Goal: Information Seeking & Learning: Find contact information

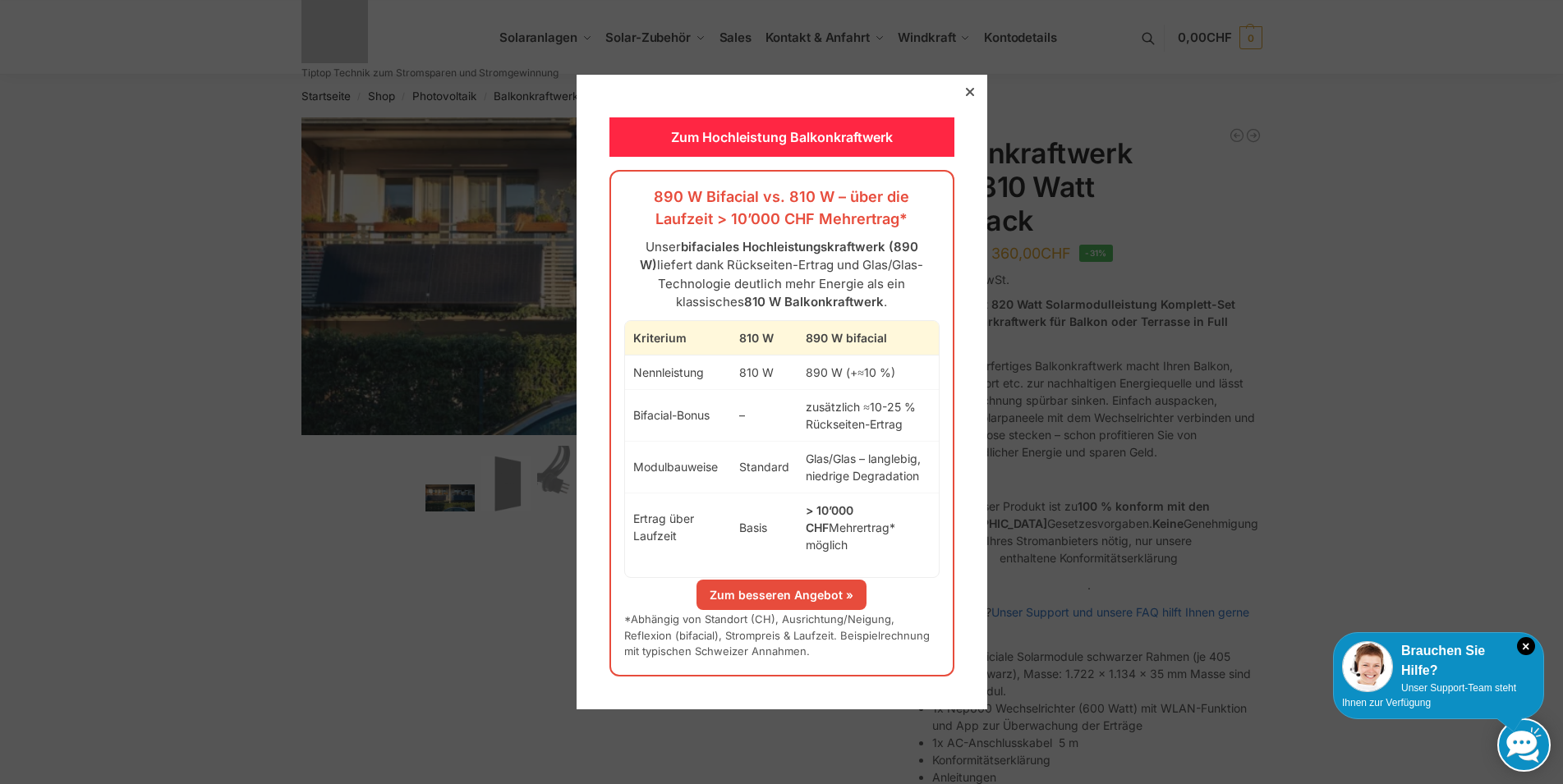
scroll to position [279, 0]
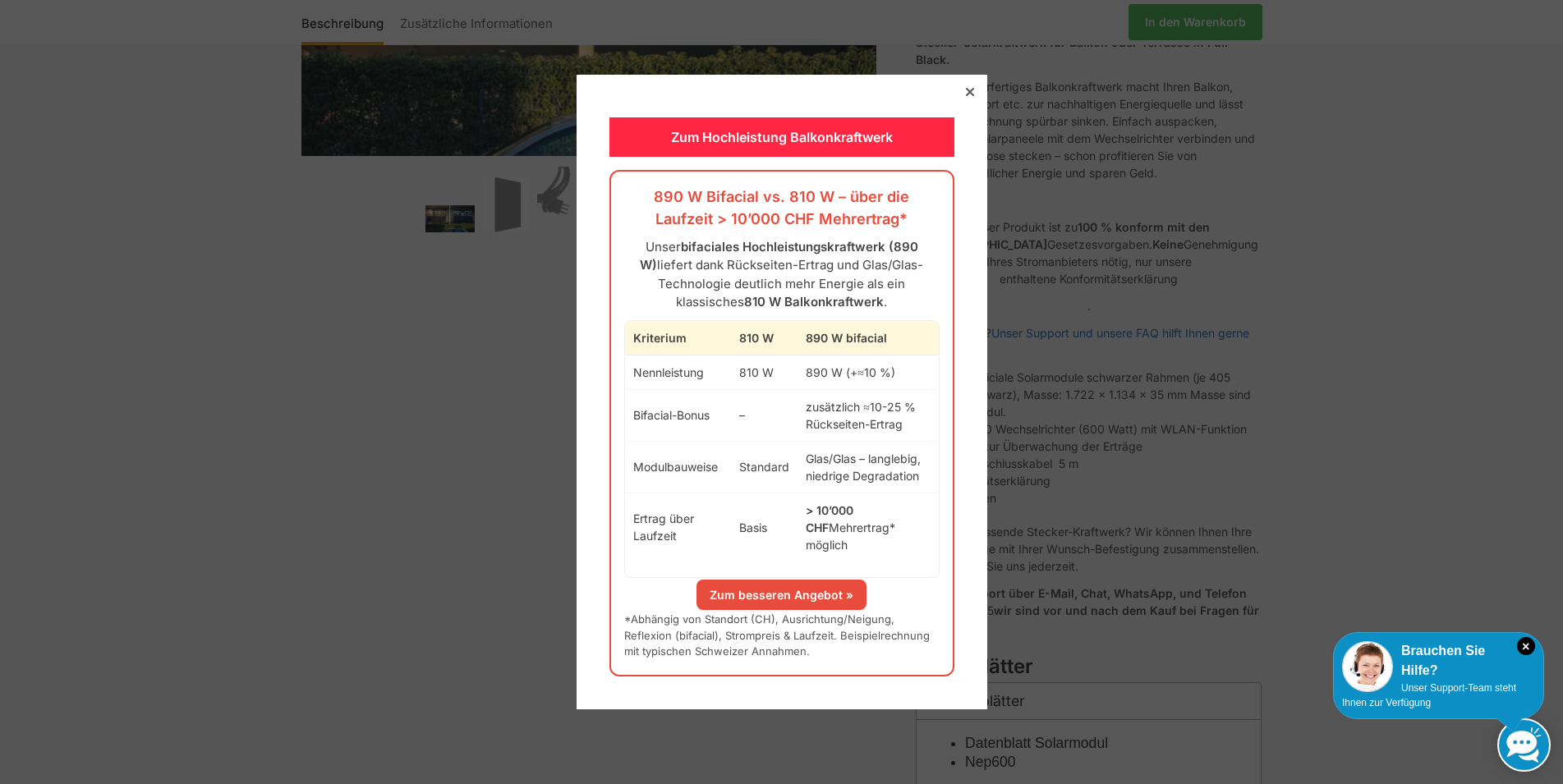
click at [962, 93] on div at bounding box center [969, 91] width 14 height 14
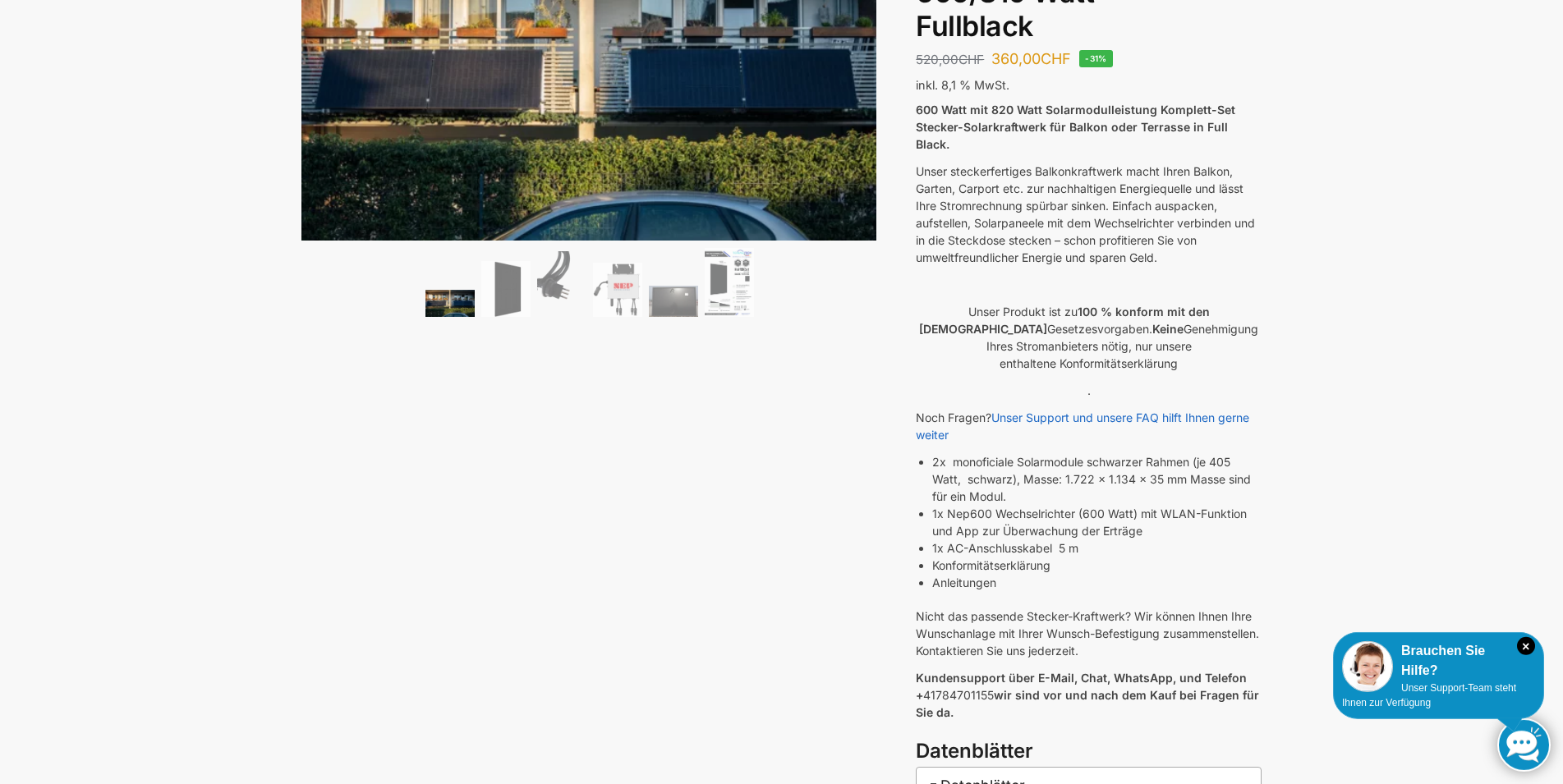
scroll to position [0, 0]
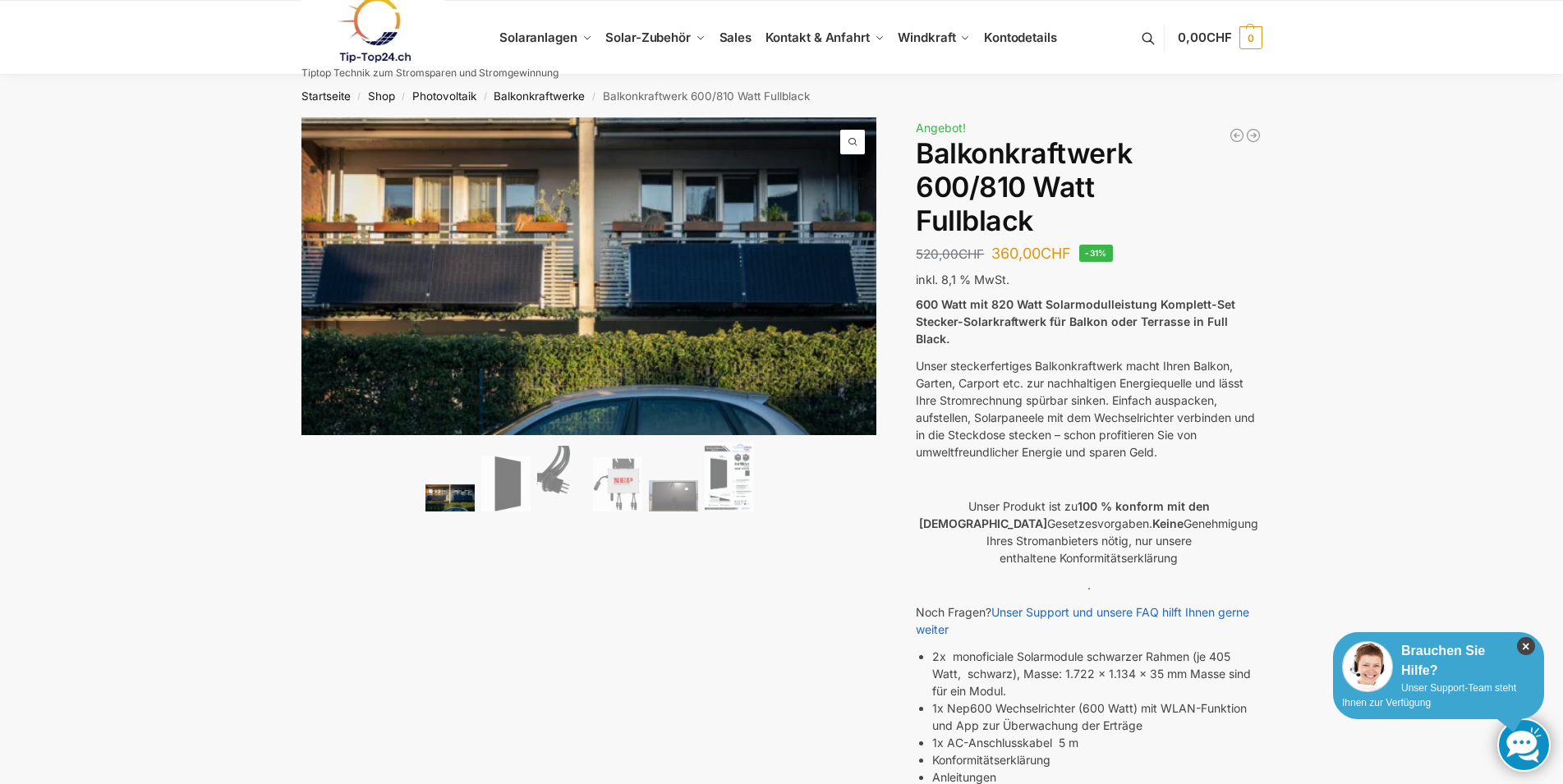
click at [1525, 643] on icon "×" at bounding box center [1525, 645] width 18 height 18
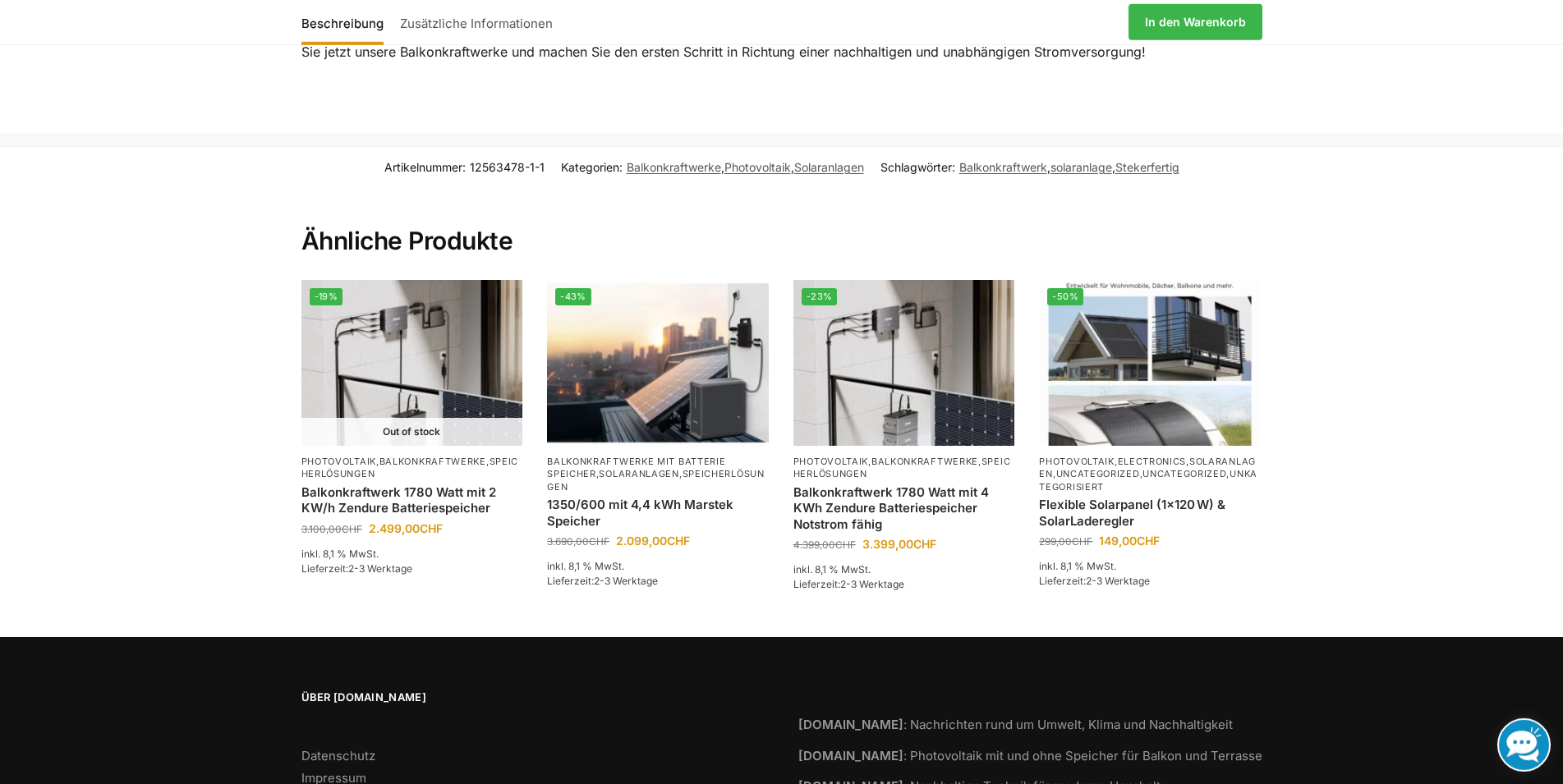
scroll to position [2487, 0]
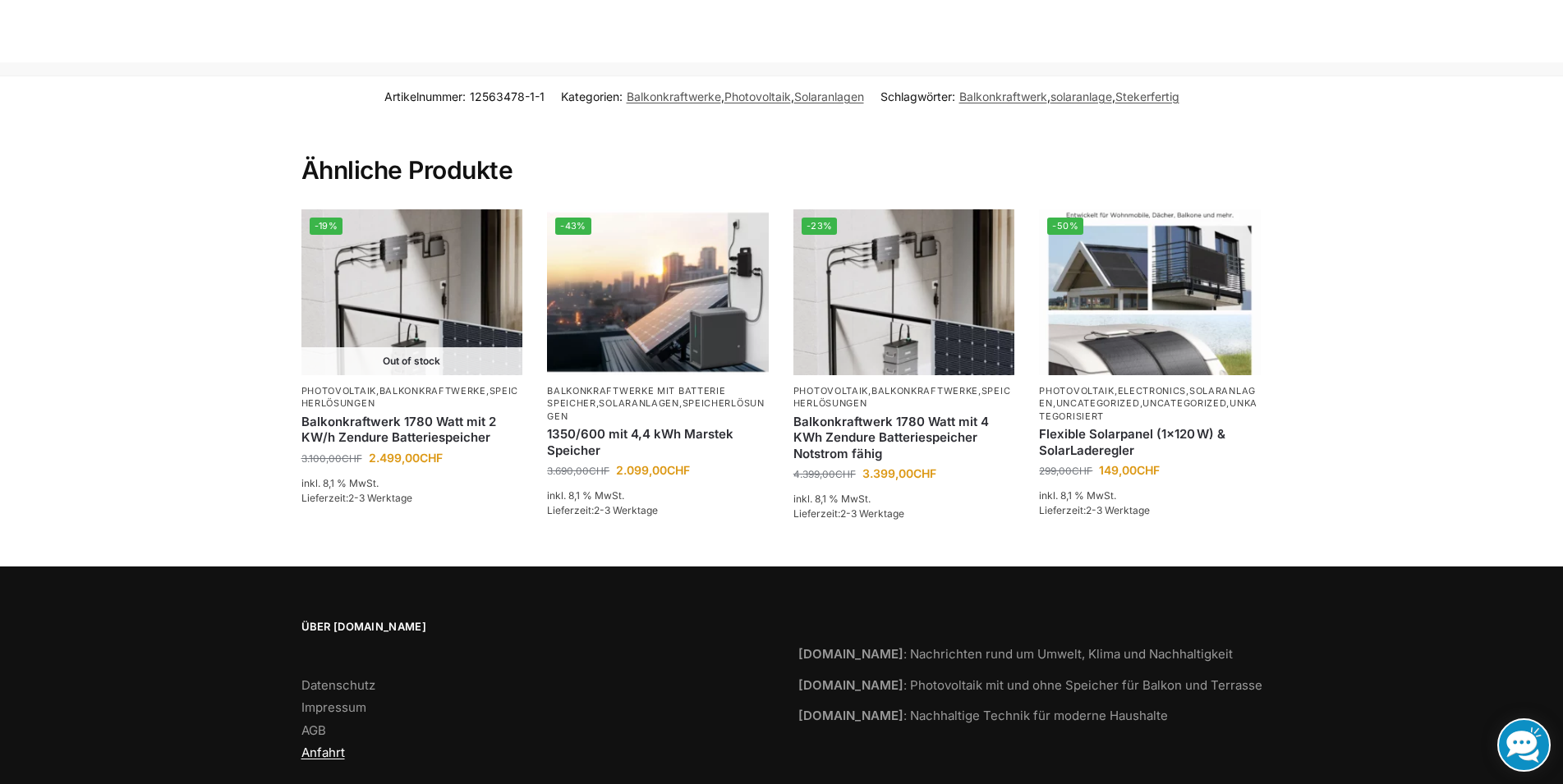
click at [328, 745] on link "Anfahrt" at bounding box center [322, 752] width 43 height 15
click at [330, 699] on link "Impressum" at bounding box center [333, 707] width 64 height 15
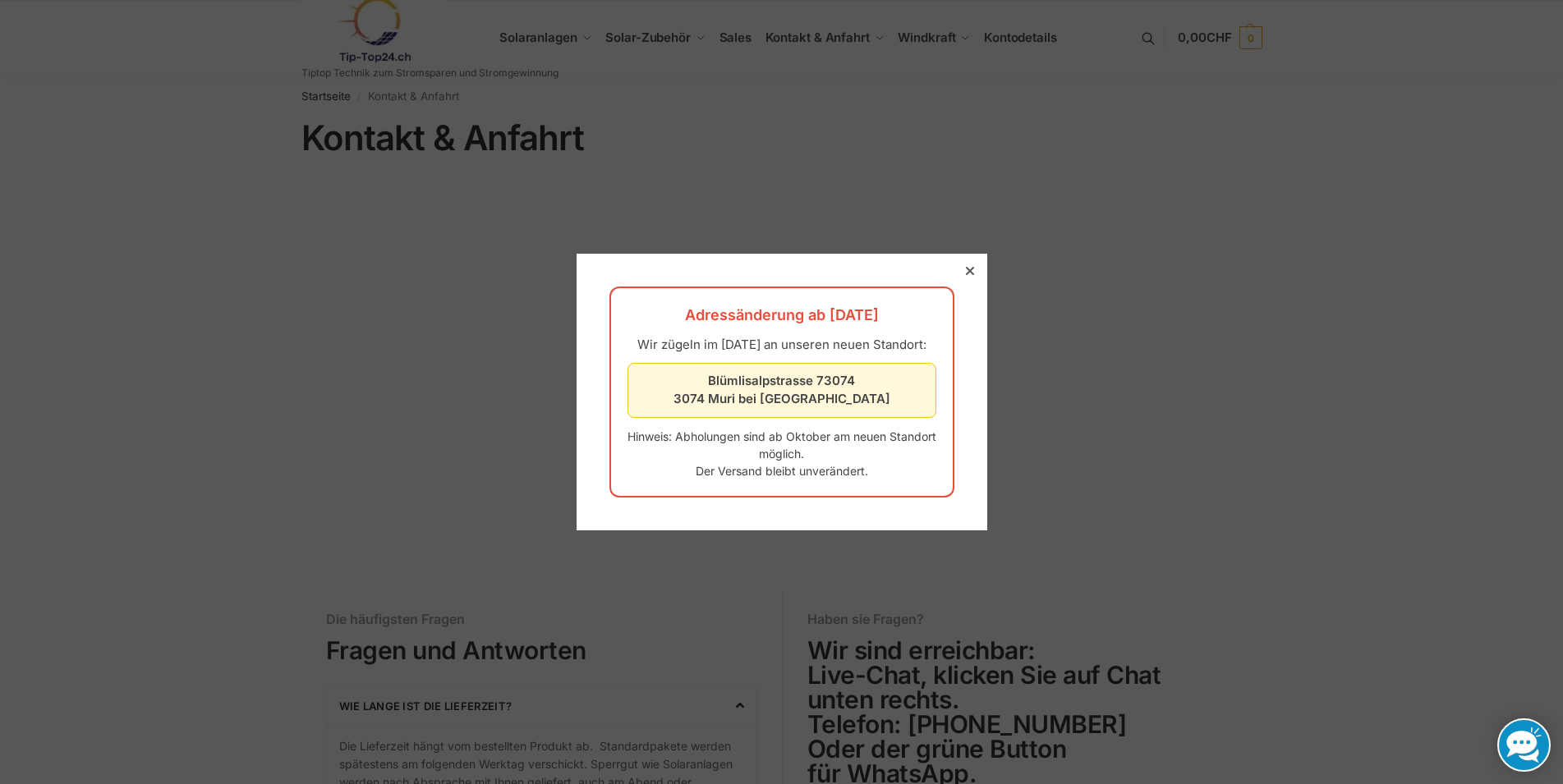
click at [962, 264] on div at bounding box center [969, 270] width 14 height 14
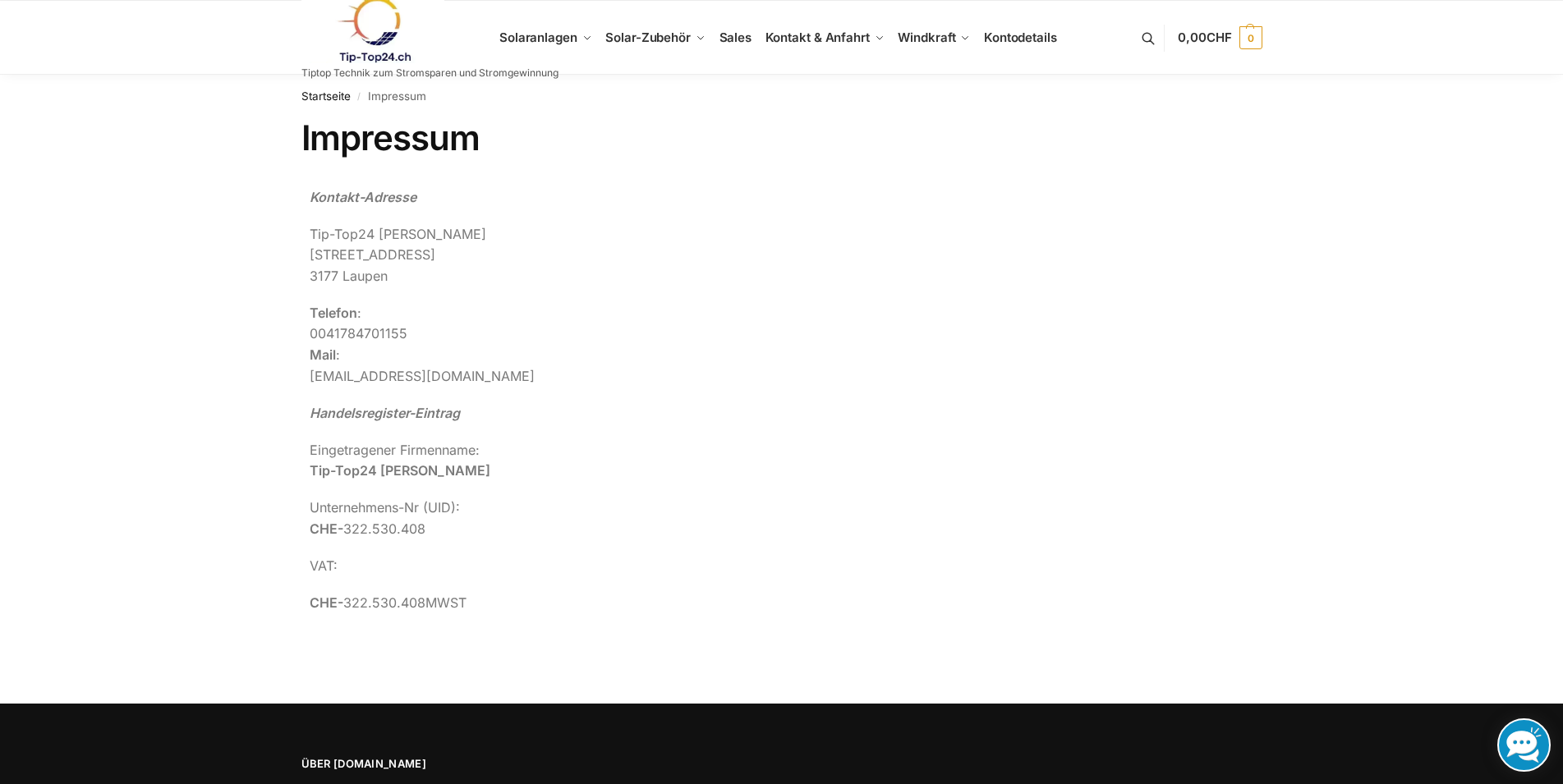
click at [490, 661] on div "Impressum Kontakt-Adresse Tip-Top24 [GEOGRAPHIC_DATA][STREET_ADDRESS] Telefon :…" at bounding box center [782, 391] width 1030 height 546
click at [1468, 386] on div "Startseite / Impressum Impressum Kontakt-Adresse Tip-Top24 Rupert [STREET_ADDRE…" at bounding box center [782, 369] width 1563 height 590
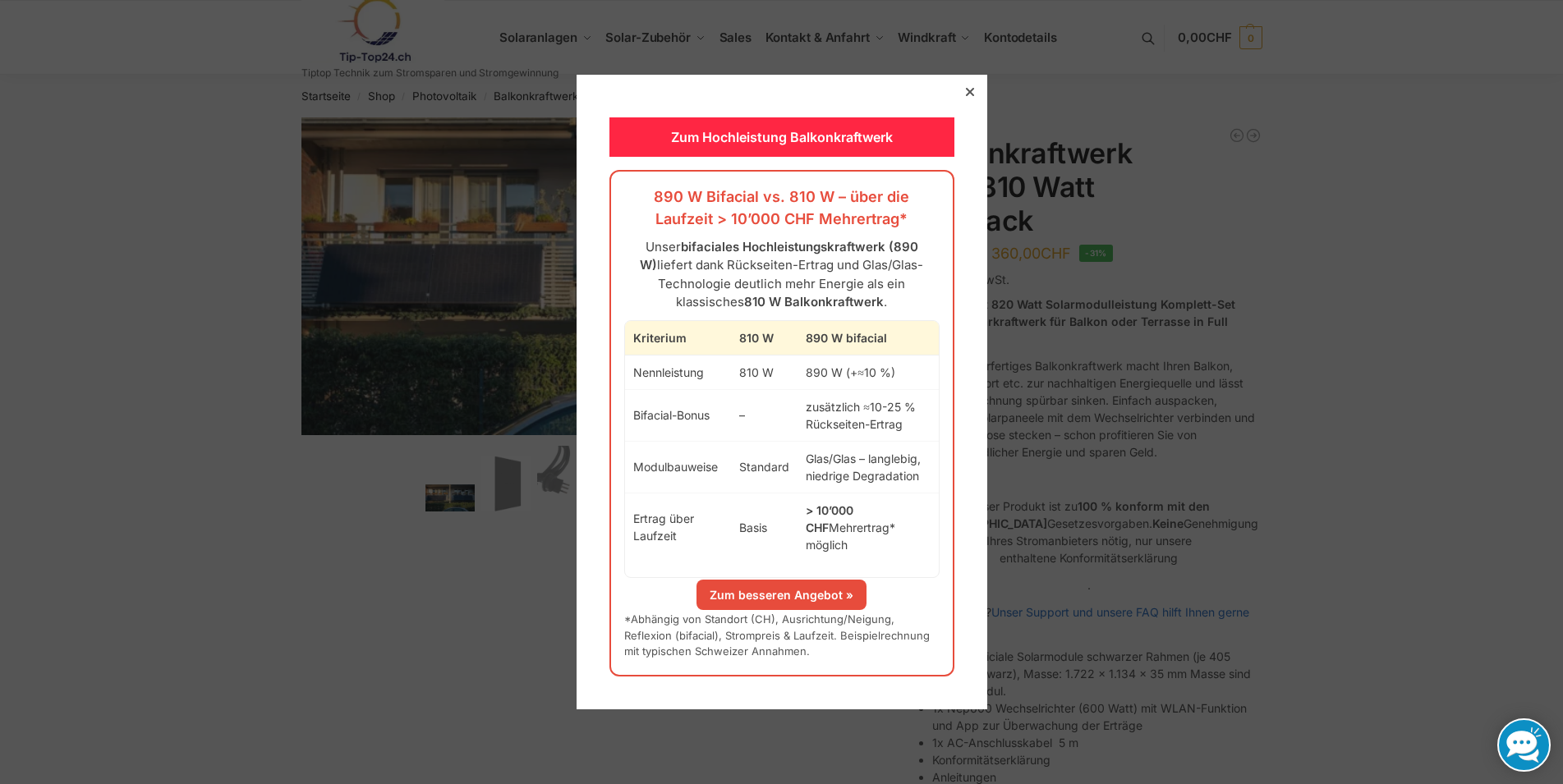
click at [965, 96] on icon at bounding box center [969, 91] width 9 height 9
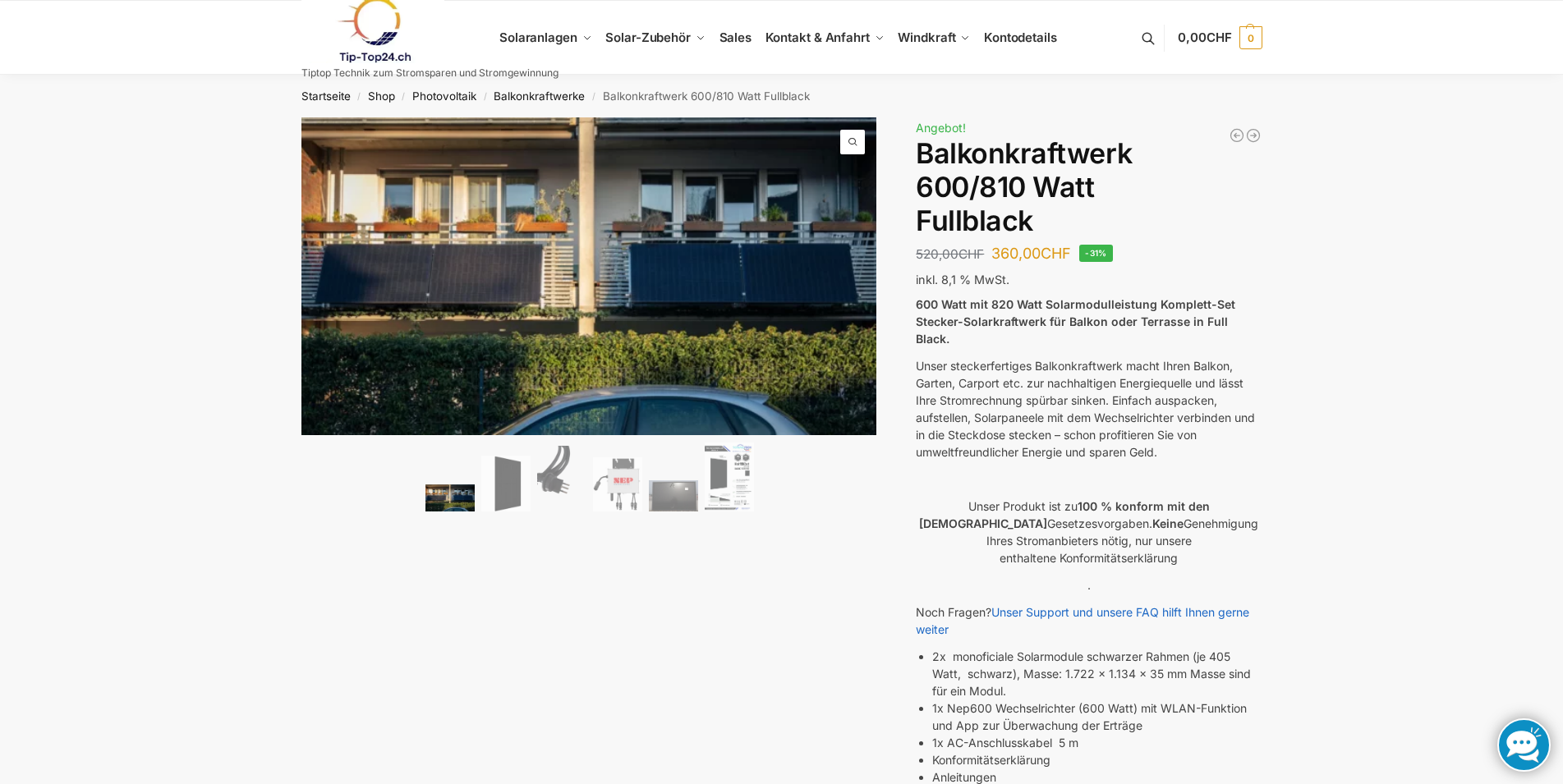
click at [1300, 114] on div "Startseite / Shop / Photovoltaik / Balkonkraftwerke / Balkonkraftwerk 600/810 W…" at bounding box center [782, 96] width 1563 height 42
